Goal: Task Accomplishment & Management: Manage account settings

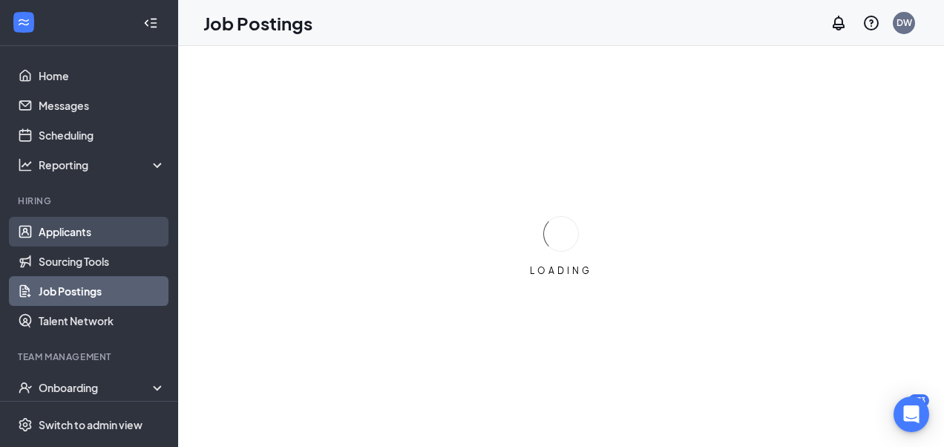
click at [82, 226] on link "Applicants" at bounding box center [102, 232] width 127 height 30
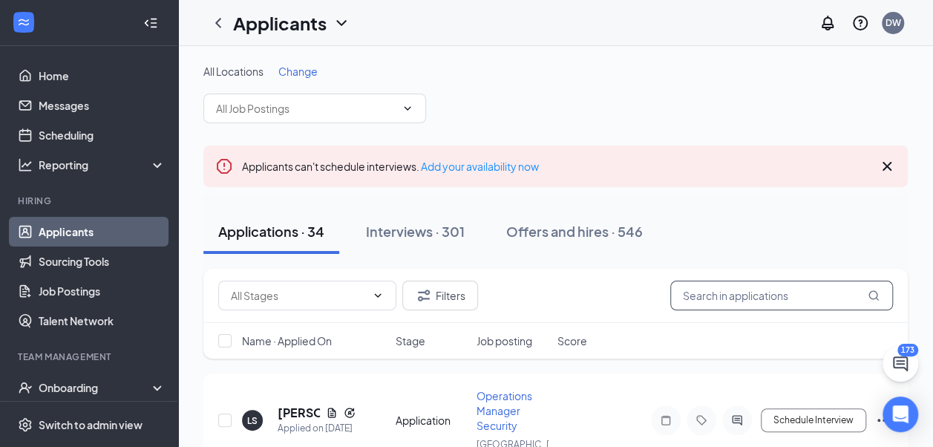
click at [705, 295] on input "text" at bounding box center [781, 296] width 223 height 30
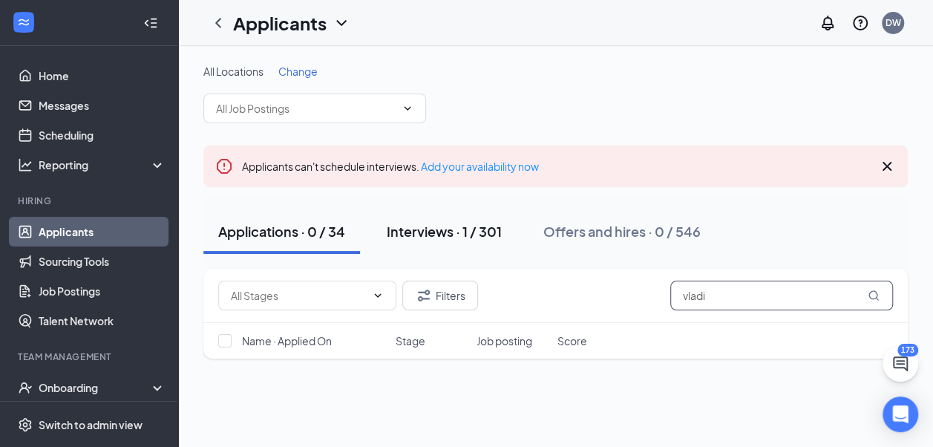
type input "vladi"
click at [475, 224] on div "Interviews · 1 / 301" at bounding box center [444, 231] width 115 height 19
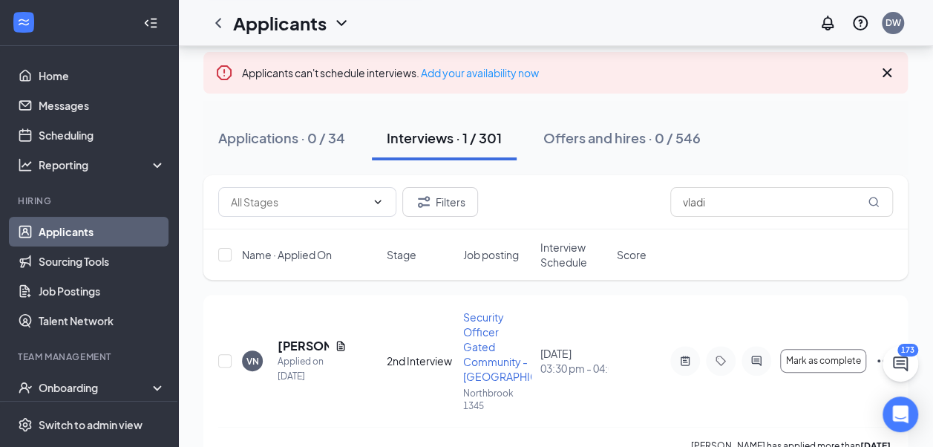
scroll to position [128, 0]
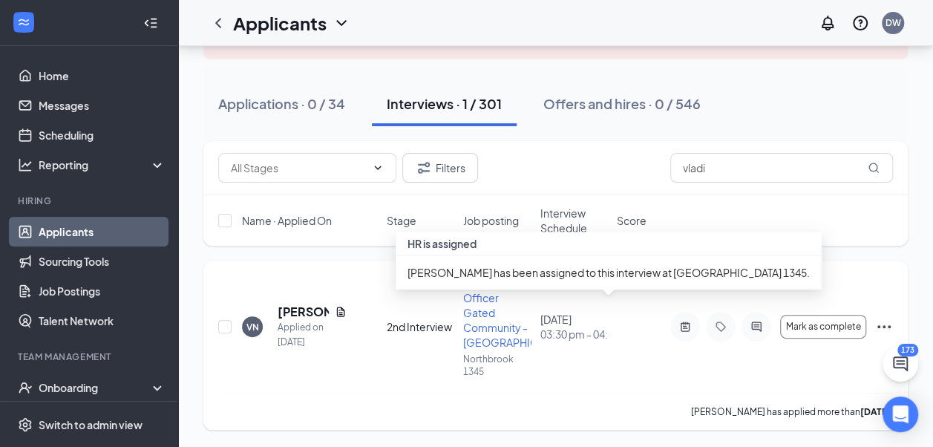
click at [683, 326] on icon "ActiveNote" at bounding box center [685, 327] width 18 height 12
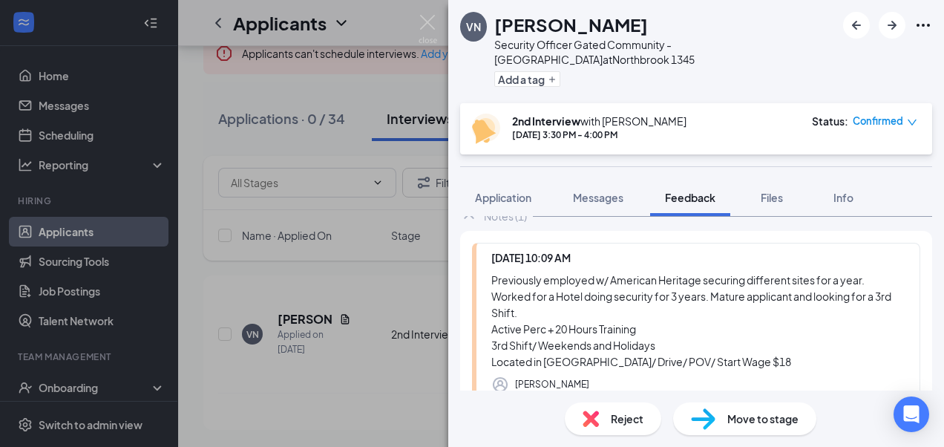
scroll to position [74, 0]
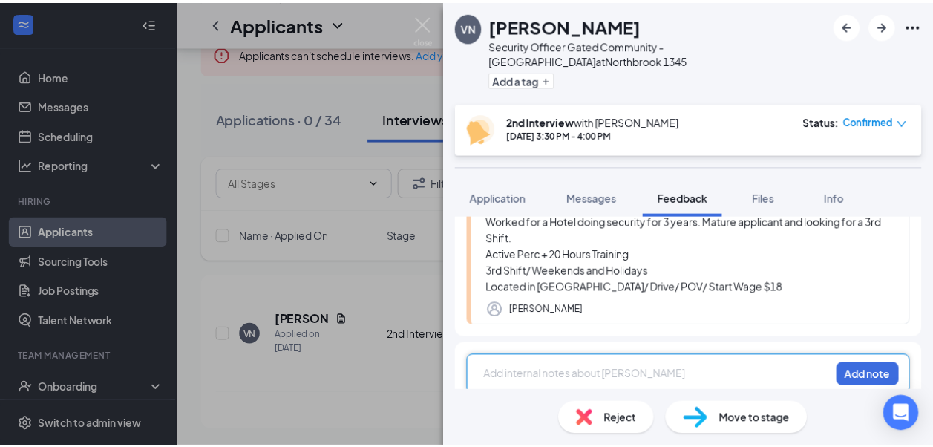
scroll to position [96, 0]
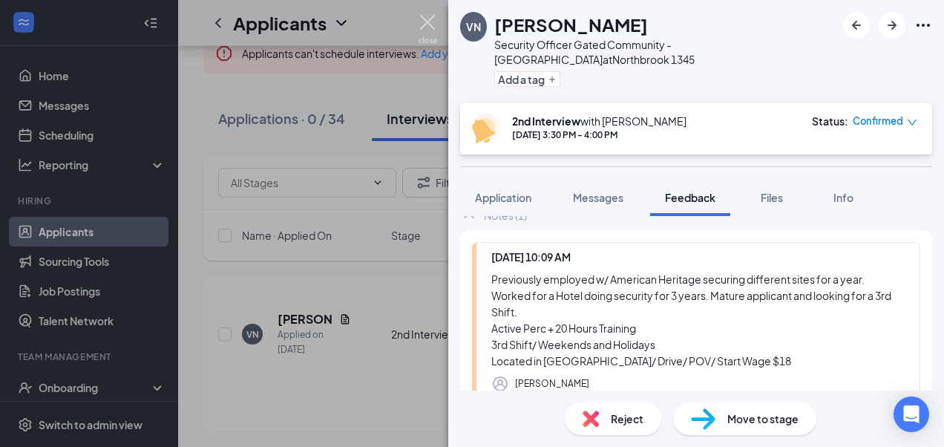
click at [428, 22] on img at bounding box center [428, 29] width 19 height 29
